Goal: Use online tool/utility: Utilize a website feature to perform a specific function

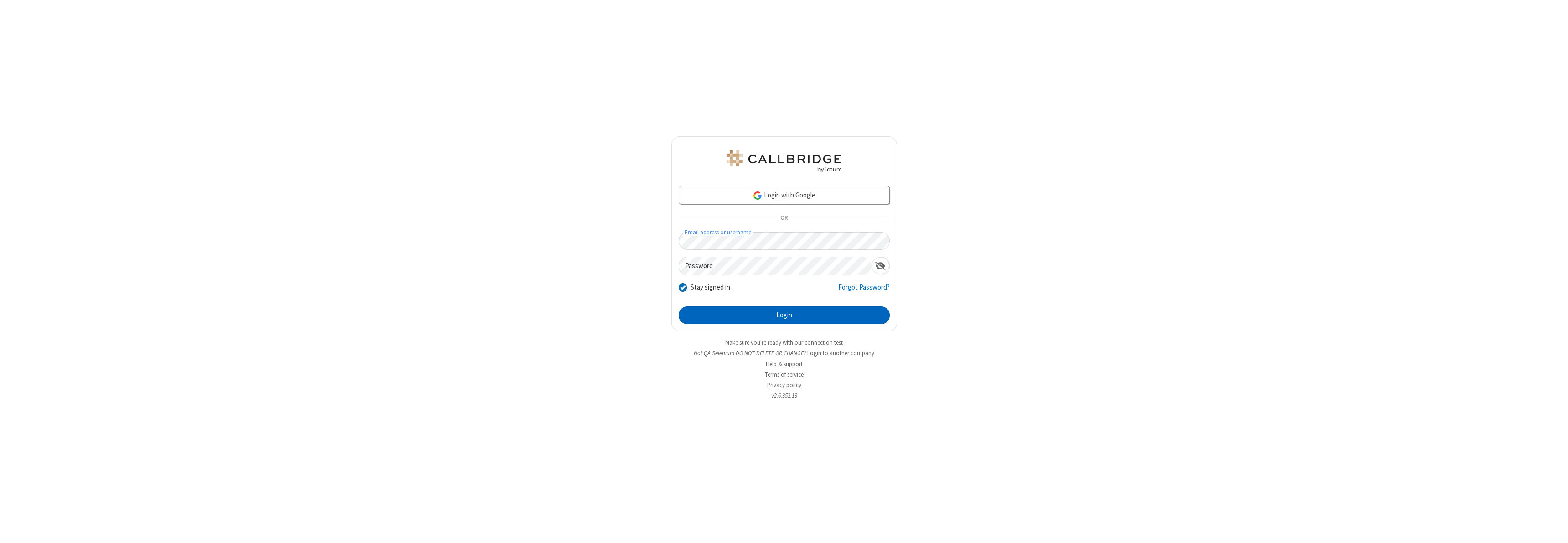
click at [784, 315] on button "Login" at bounding box center [784, 316] width 211 height 18
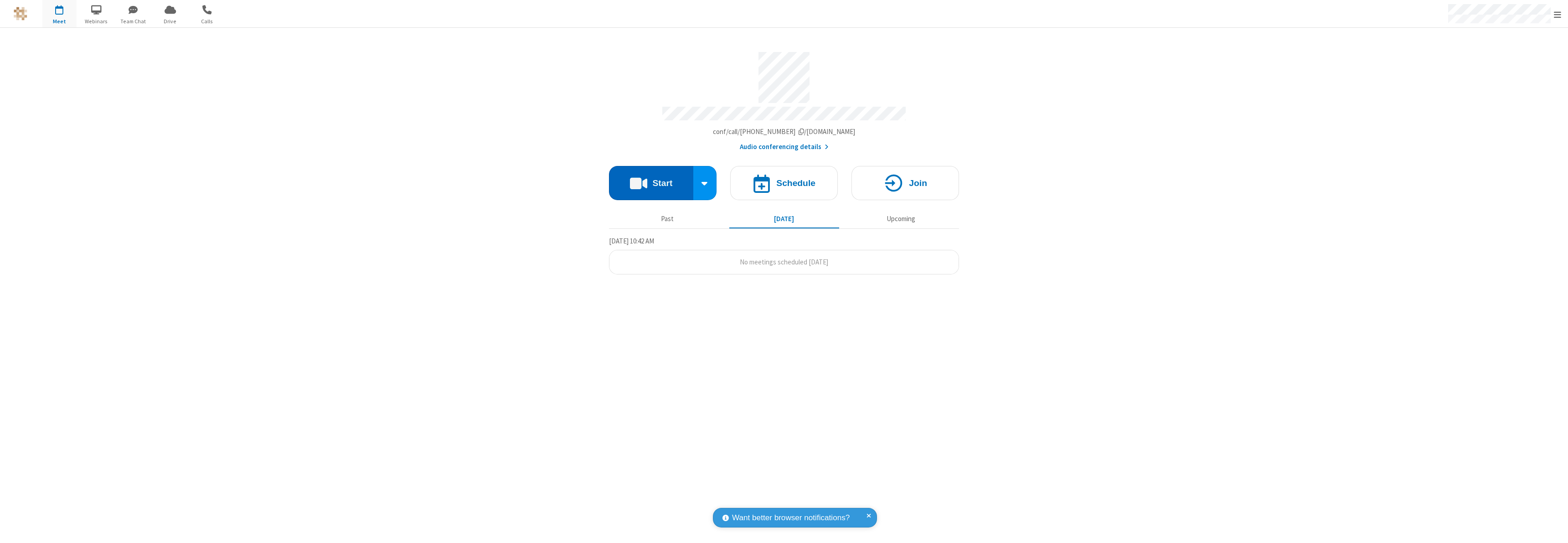
click at [651, 179] on button "Start" at bounding box center [651, 183] width 84 height 34
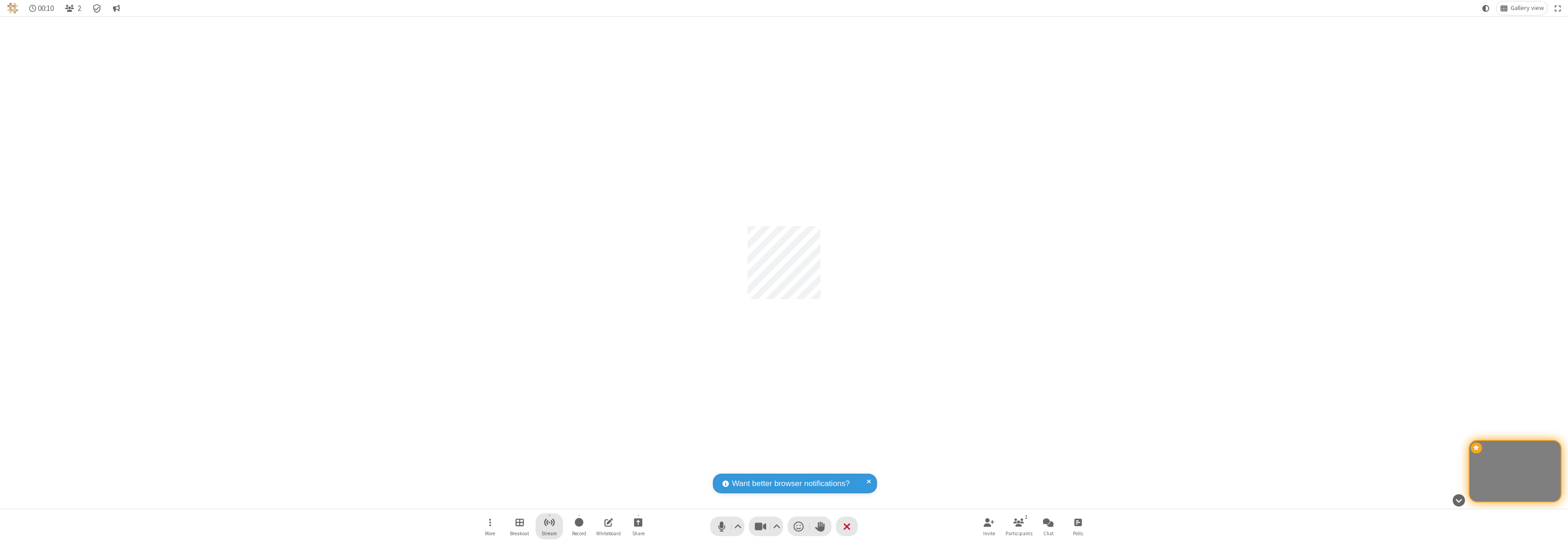
click at [549, 526] on span "Start streaming" at bounding box center [550, 522] width 11 height 11
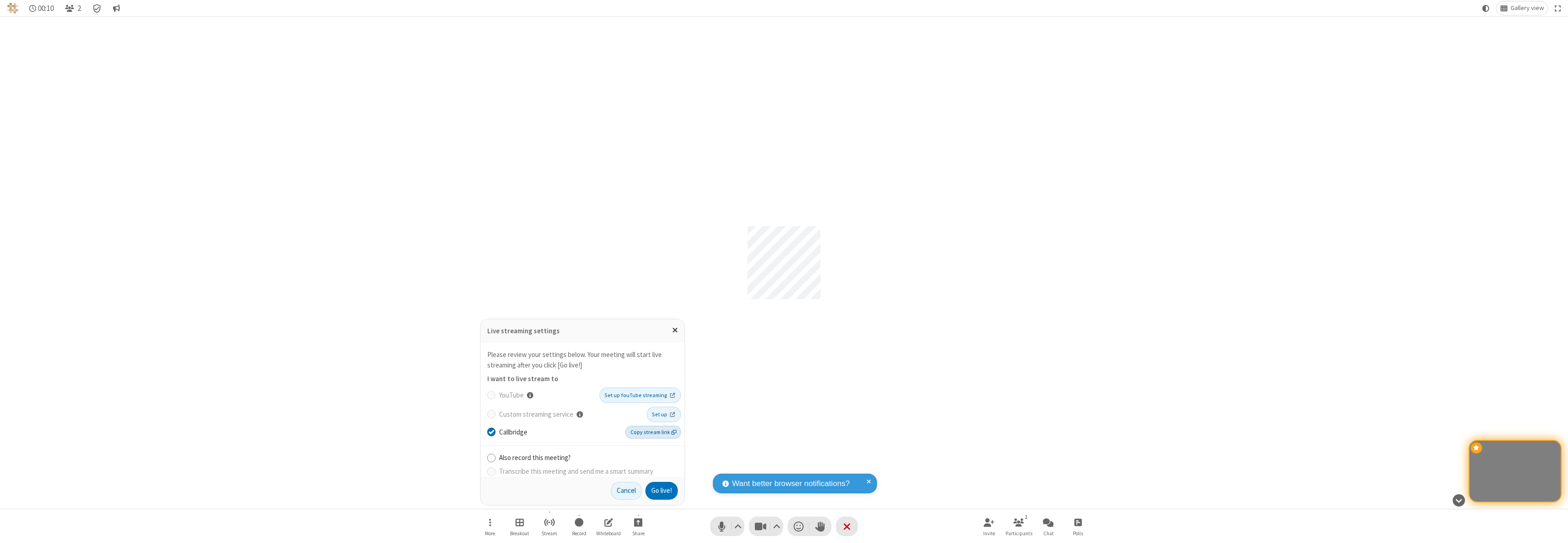
click at [654, 432] on span "Copy stream link" at bounding box center [653, 432] width 46 height 9
click at [661, 490] on button "Go live!" at bounding box center [662, 491] width 33 height 18
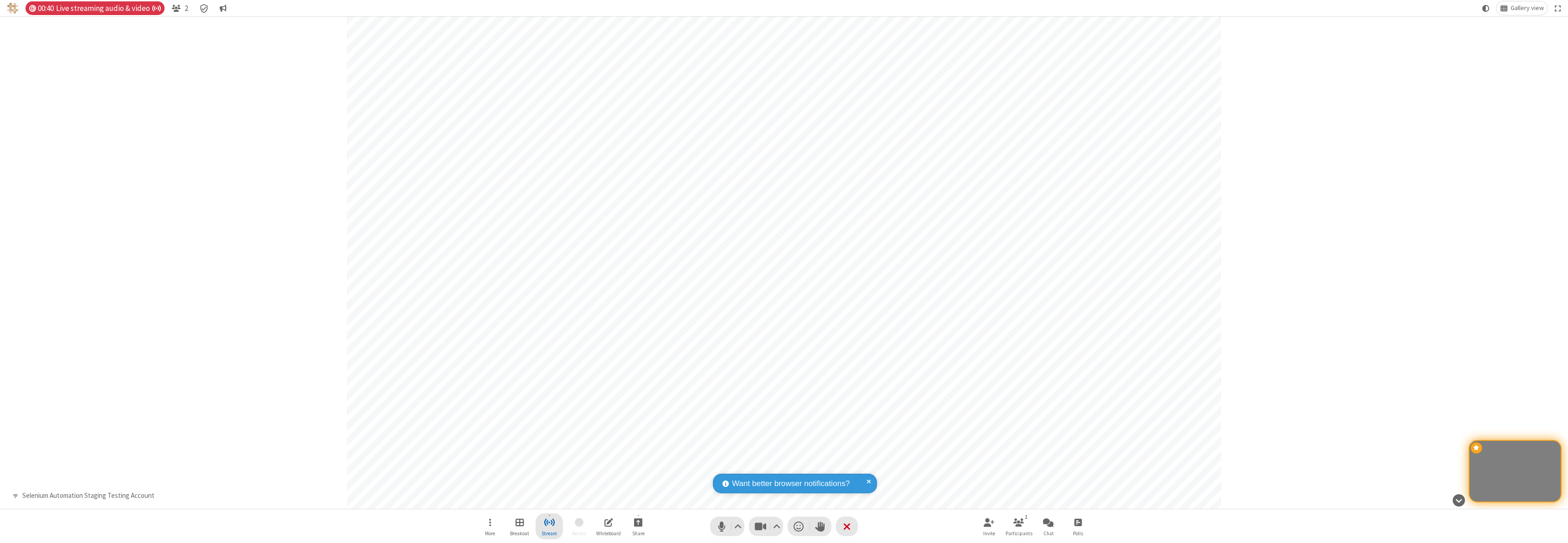
click at [549, 526] on span "Stop streaming" at bounding box center [550, 522] width 11 height 11
click at [660, 490] on button "End live" at bounding box center [661, 491] width 34 height 18
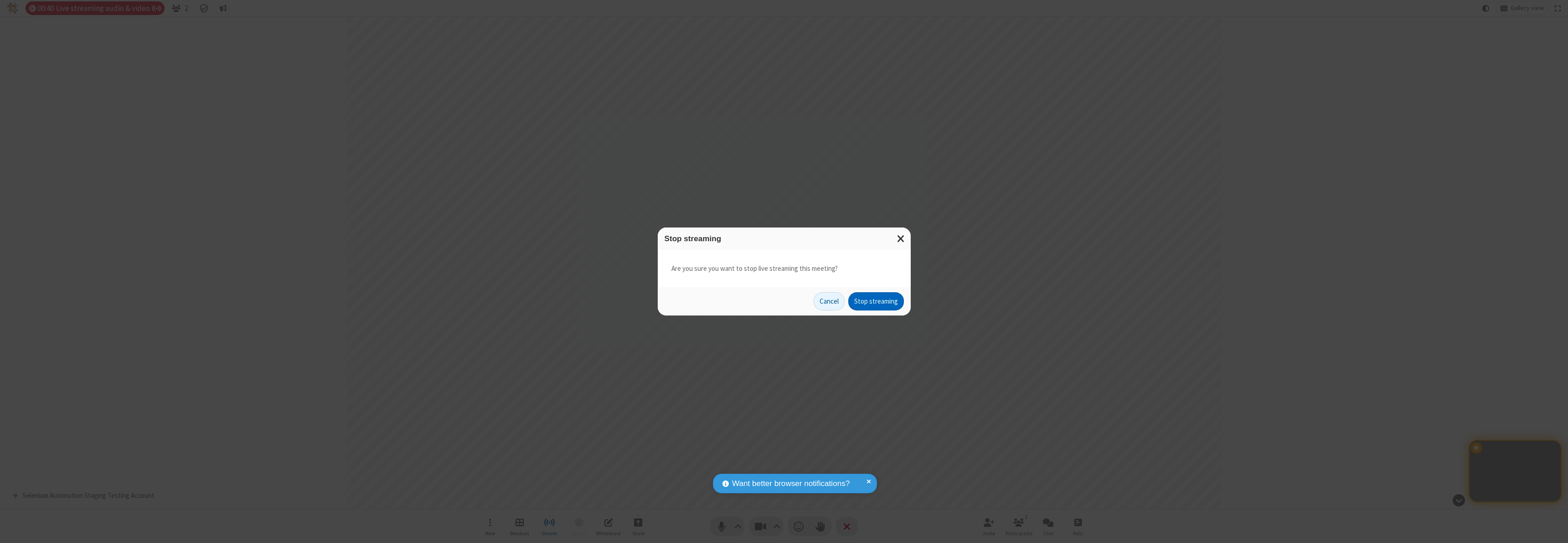
click at [876, 302] on button "Stop streaming" at bounding box center [876, 302] width 55 height 18
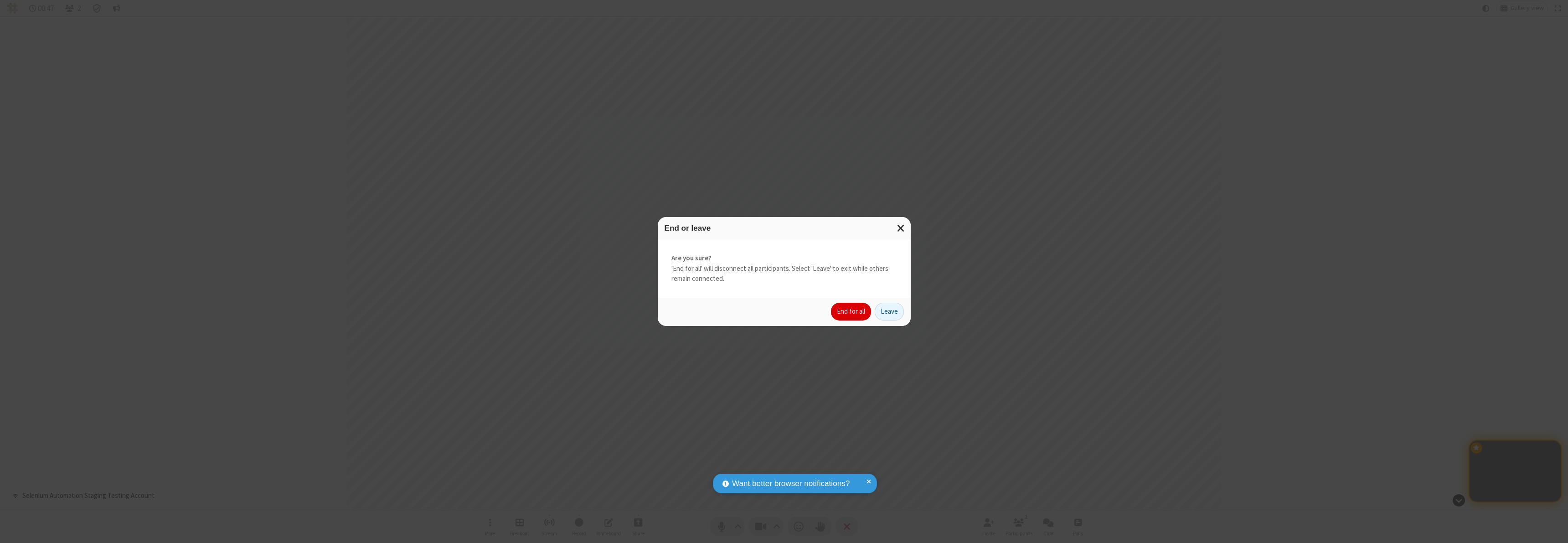
click at [851, 312] on button "End for all" at bounding box center [851, 312] width 40 height 18
